Goal: Task Accomplishment & Management: Manage account settings

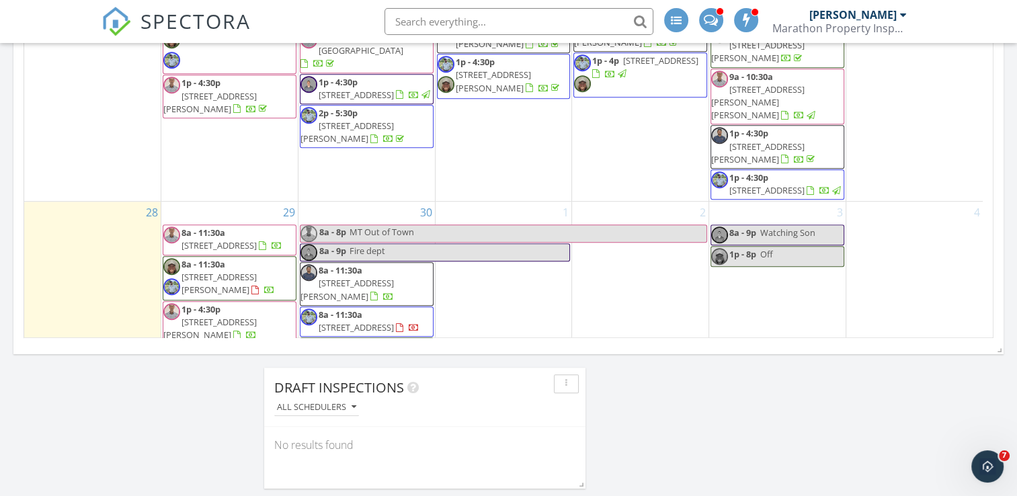
scroll to position [874, 0]
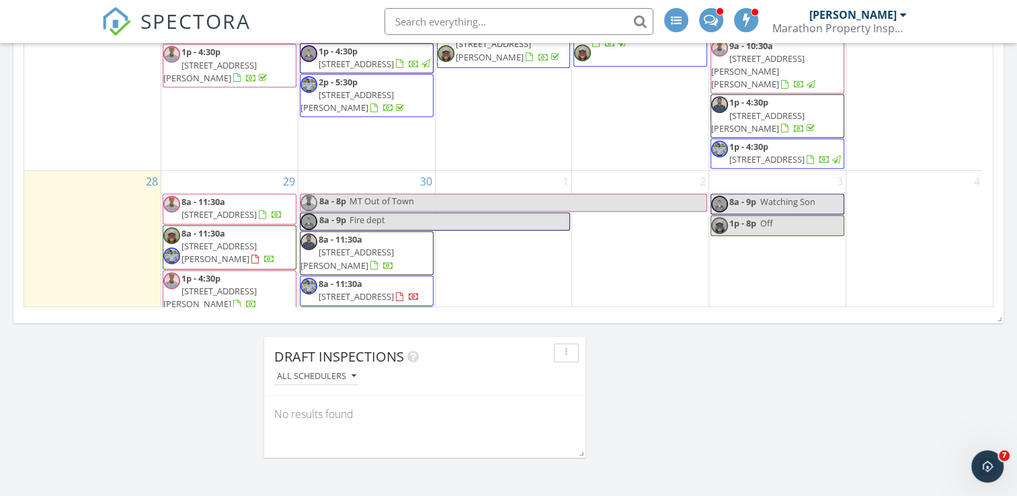
click at [214, 196] on span "8a - 11:30a" at bounding box center [204, 202] width 44 height 12
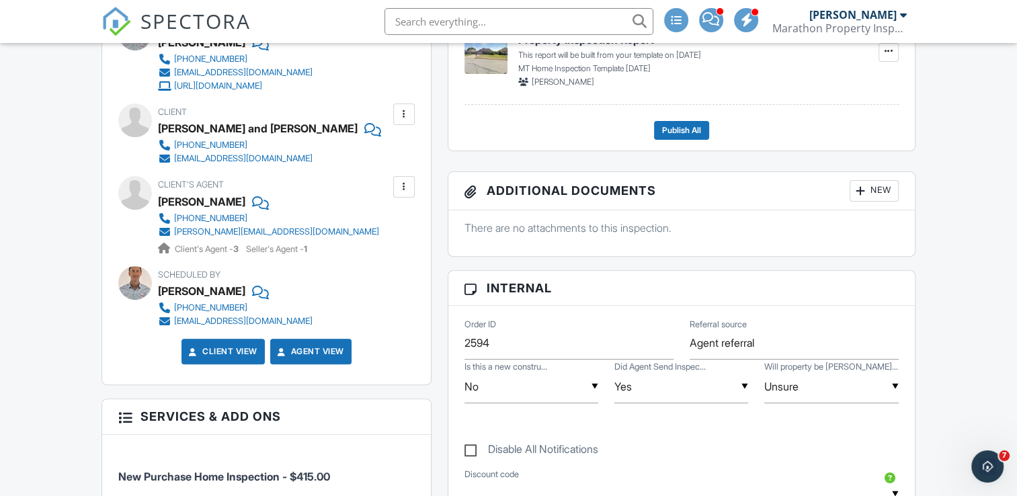
scroll to position [403, 0]
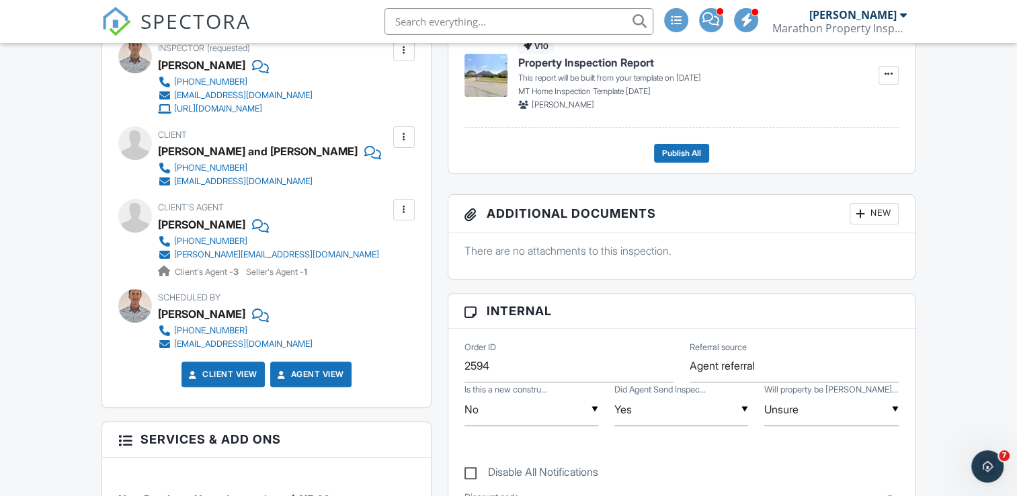
click at [252, 223] on div at bounding box center [258, 224] width 13 height 20
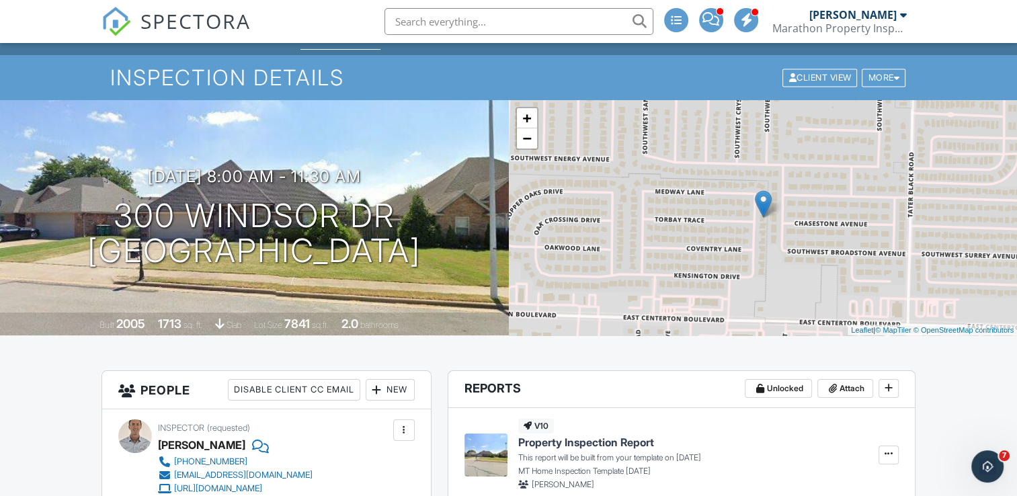
scroll to position [0, 0]
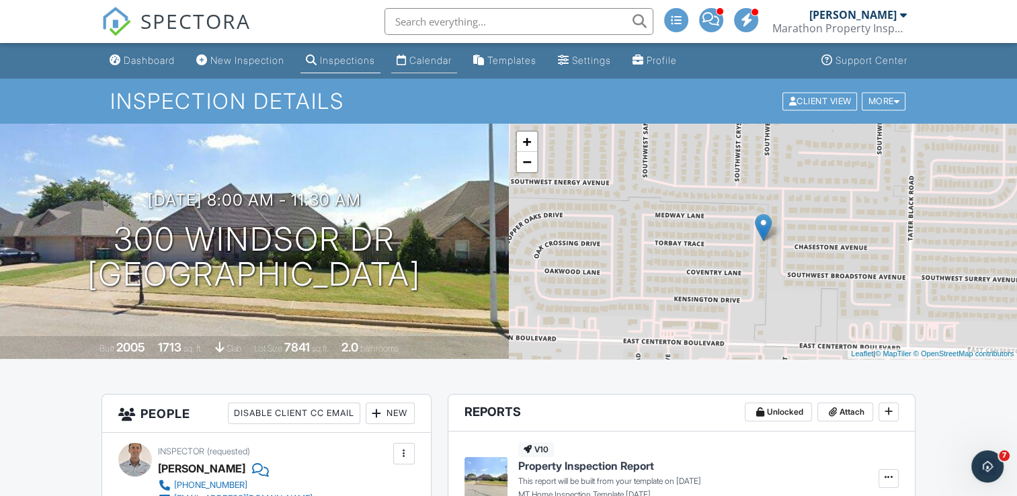
click at [432, 58] on div "Calendar" at bounding box center [430, 59] width 42 height 11
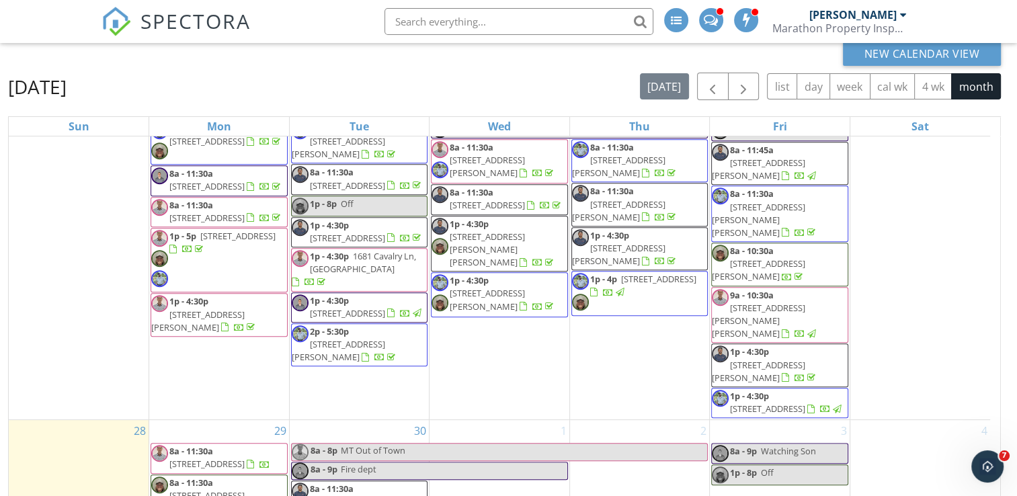
scroll to position [179, 0]
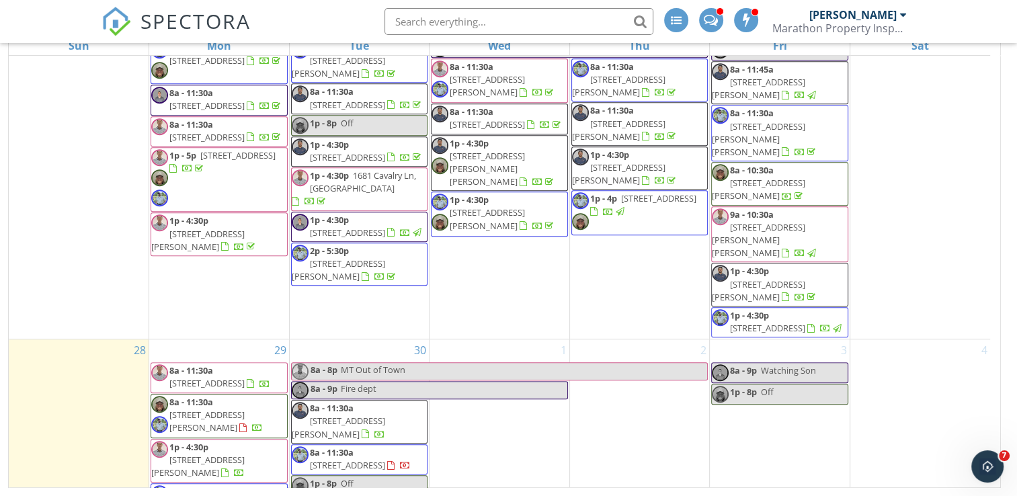
click at [260, 396] on span "8a - 11:30a 5093 S Strathmore Station Dr, Rogers 72758" at bounding box center [219, 416] width 136 height 40
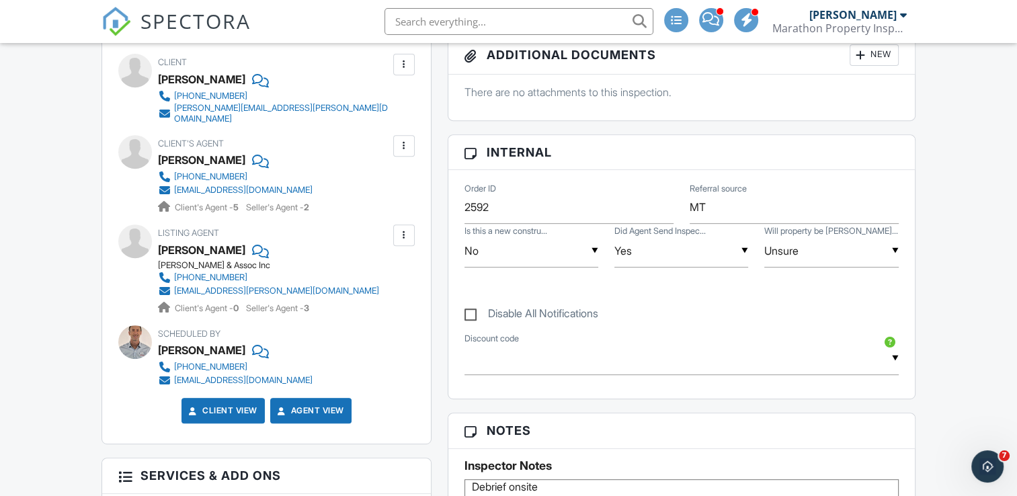
scroll to position [538, 0]
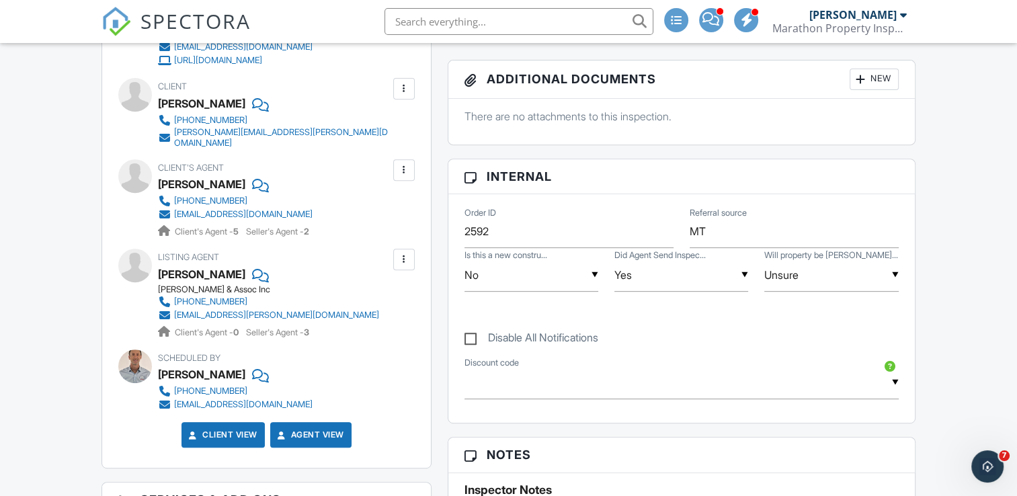
click at [258, 176] on div at bounding box center [258, 184] width 13 height 20
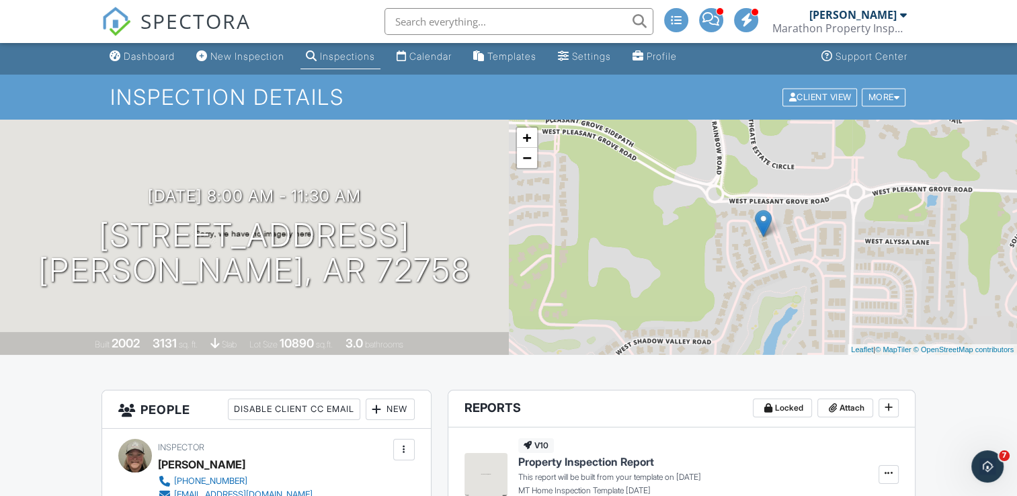
scroll to position [0, 0]
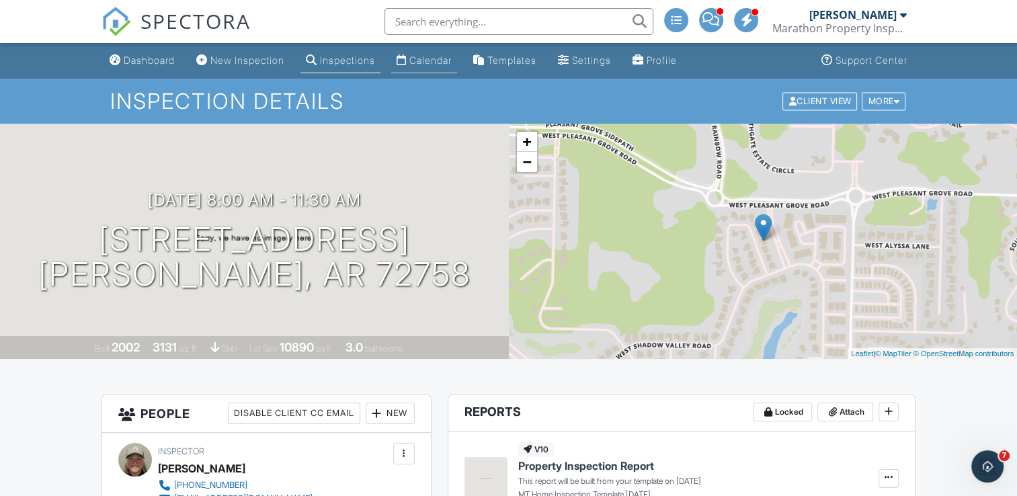
click at [407, 55] on div "Calendar" at bounding box center [402, 59] width 10 height 11
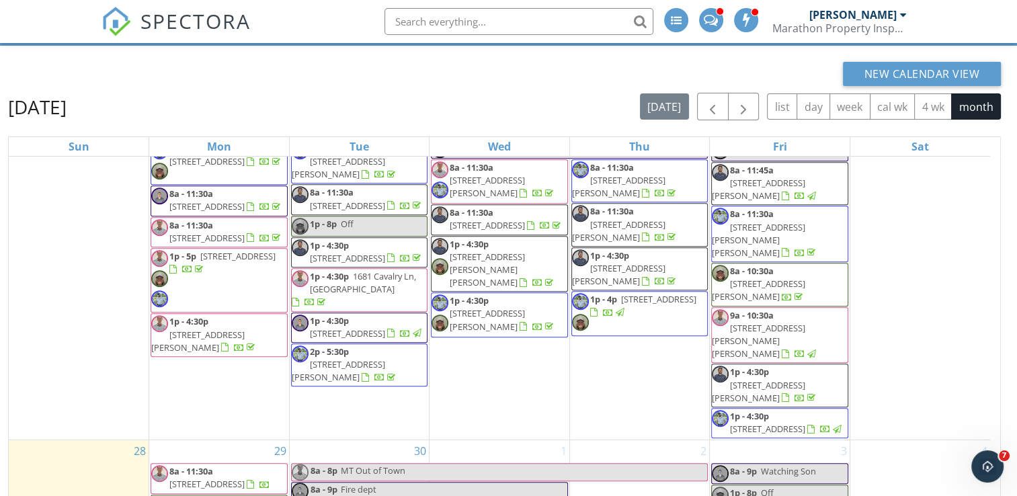
scroll to position [179, 0]
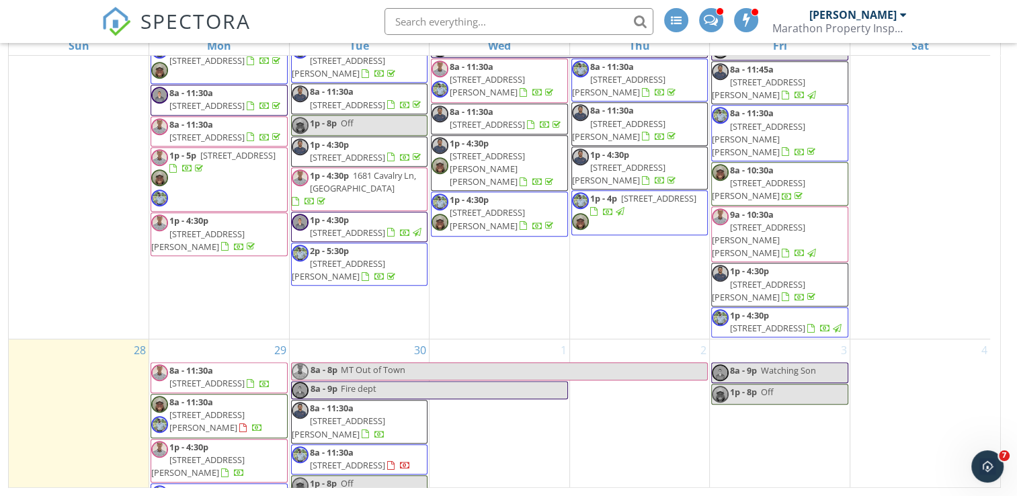
click at [259, 441] on span "1p - 4:30p 10729 Anzac Dr, Lowell 72745" at bounding box center [219, 461] width 136 height 40
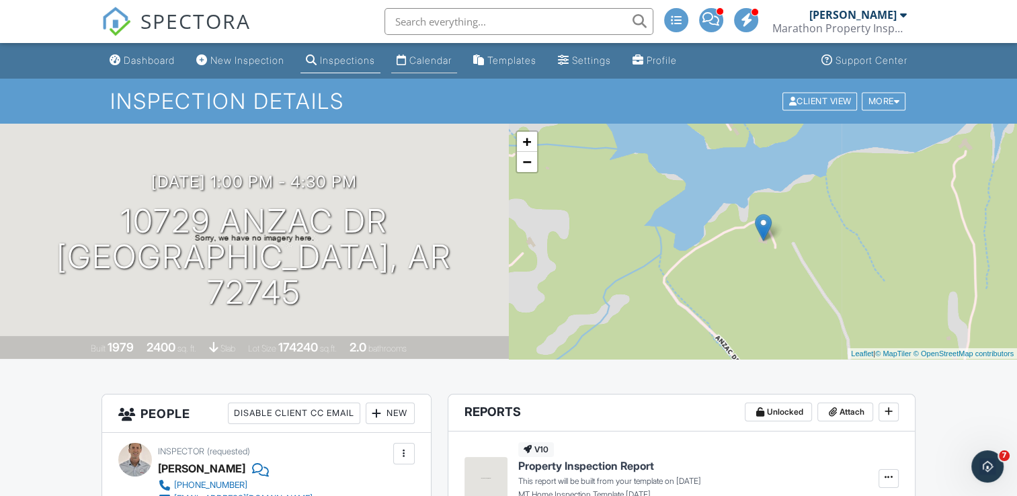
click at [426, 63] on div "Calendar" at bounding box center [430, 59] width 42 height 11
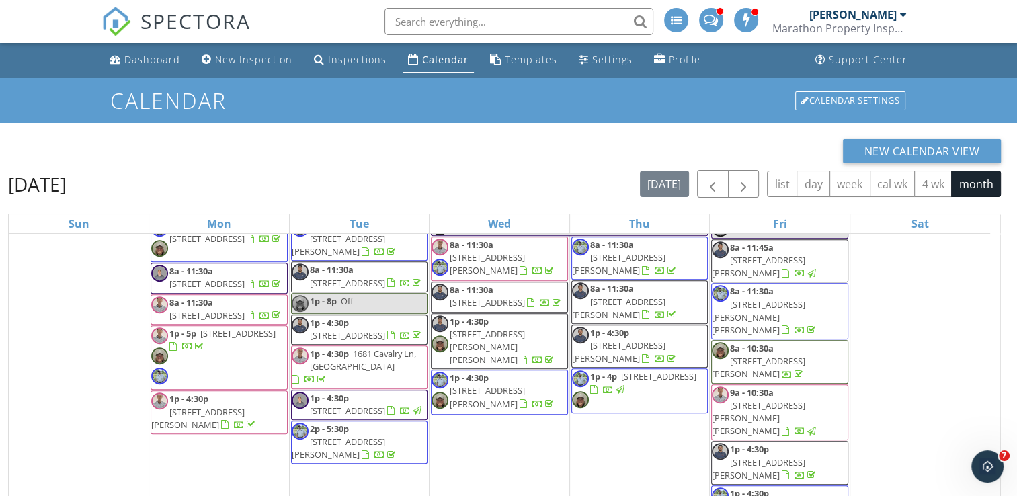
scroll to position [179, 0]
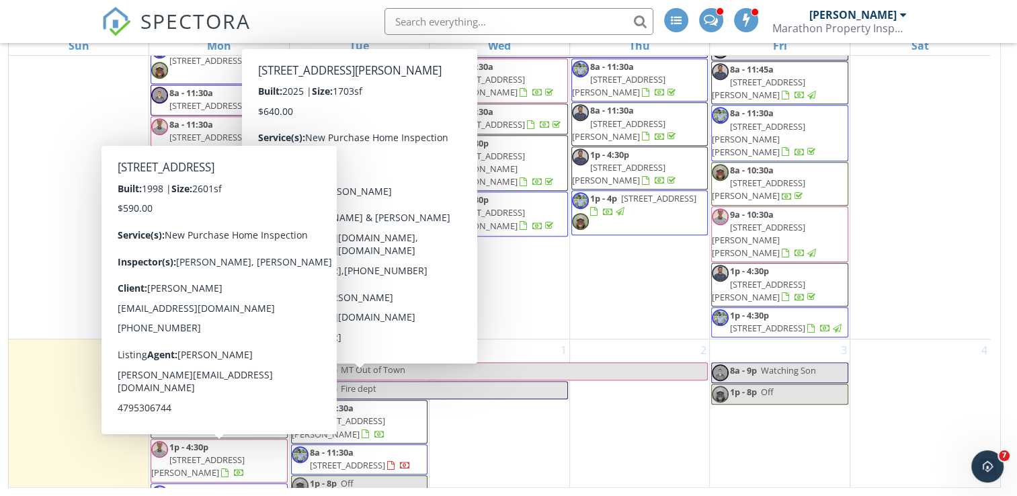
click at [208, 496] on span "22225 Tomahawk Ln, Garfield 72732" at bounding box center [206, 504] width 75 height 12
